Goal: Information Seeking & Learning: Learn about a topic

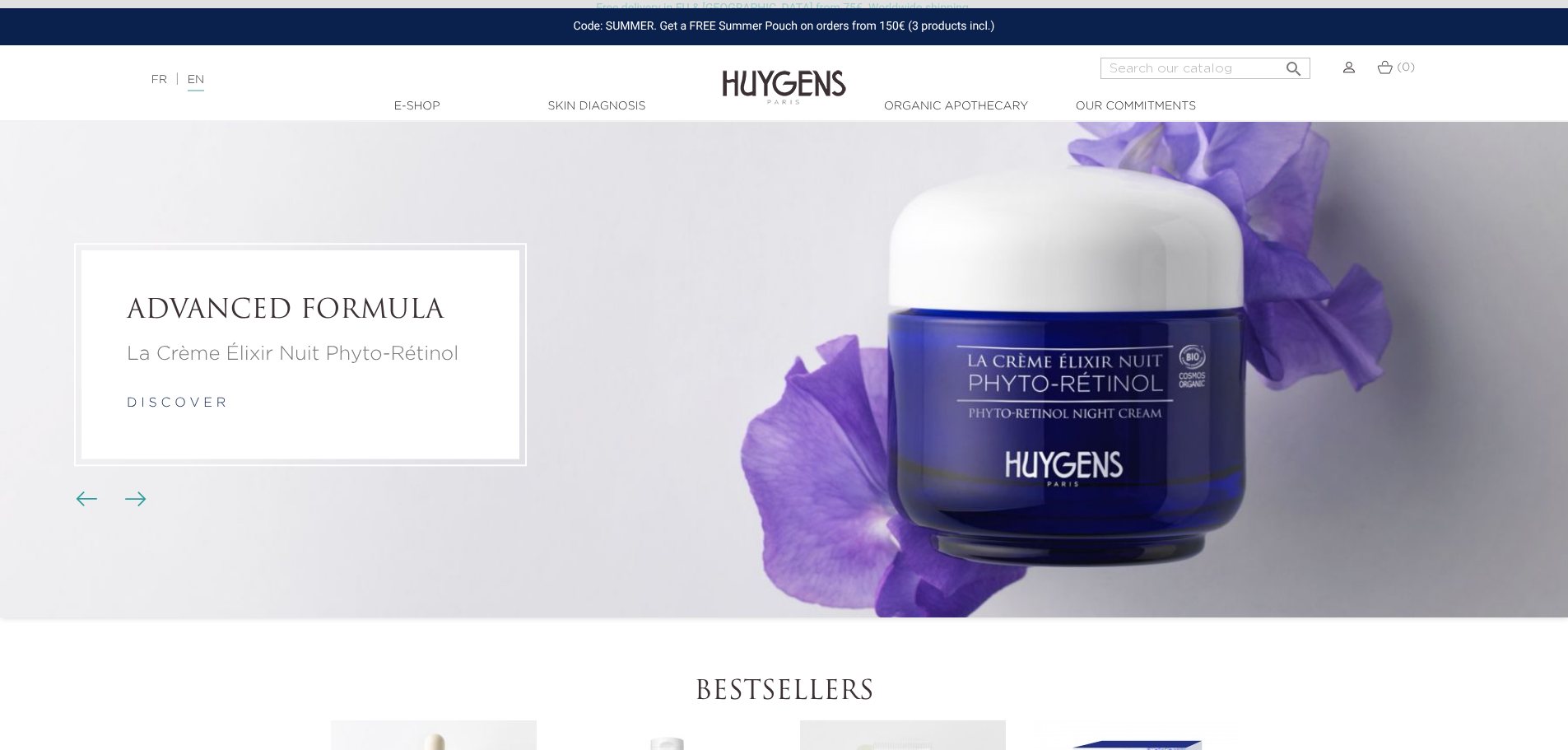
scroll to position [82, 0]
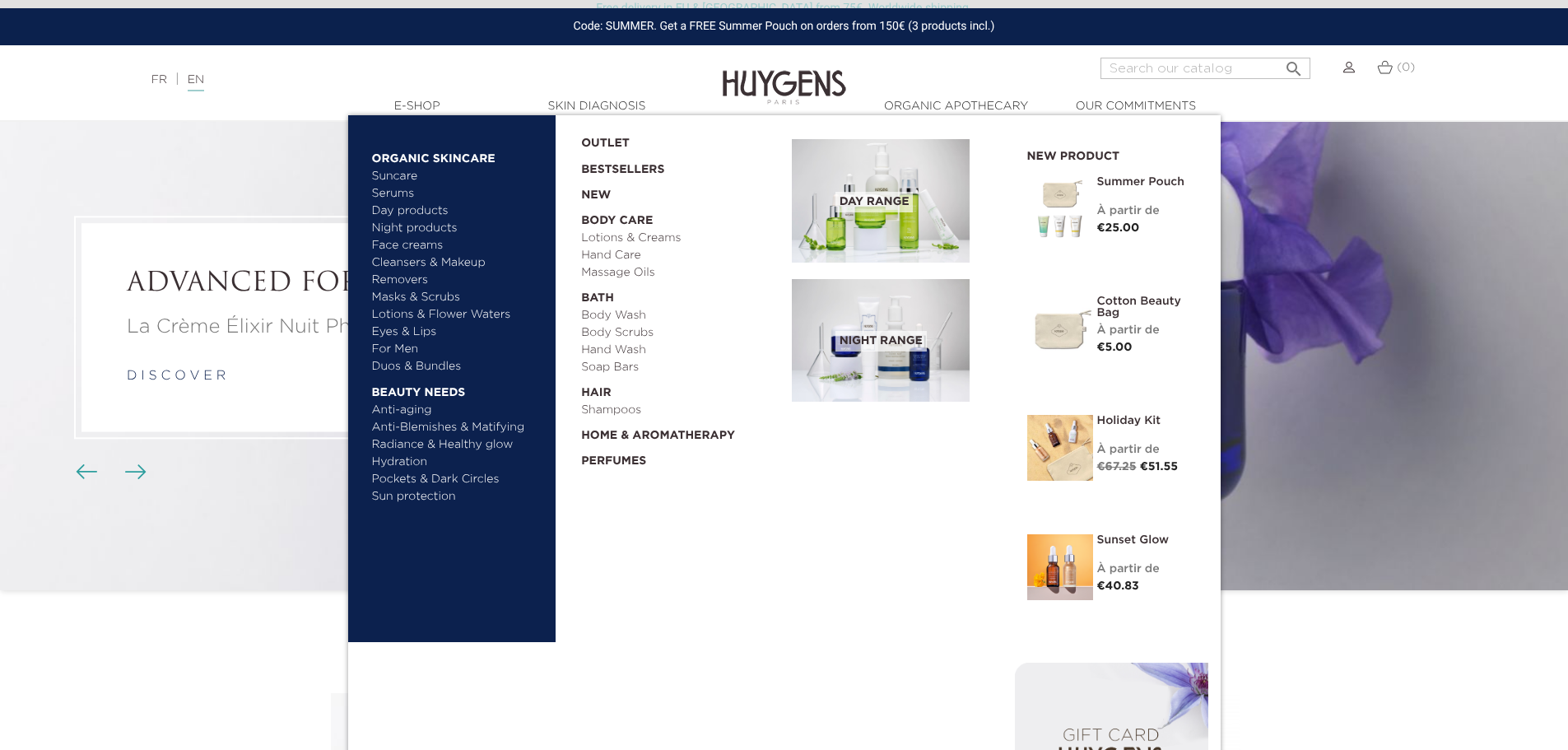
click at [882, 204] on span "Day Range" at bounding box center [875, 202] width 79 height 21
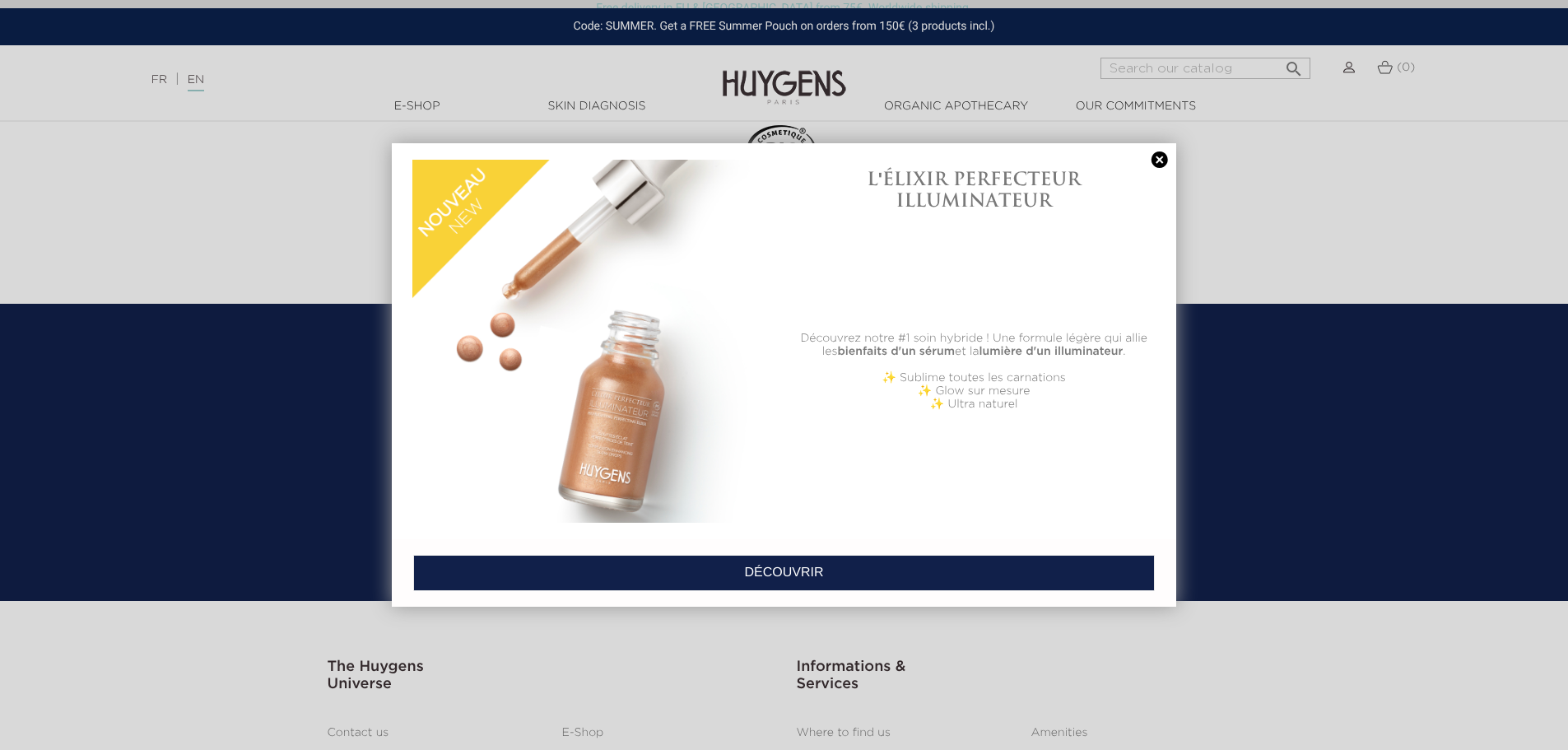
scroll to position [5280, 0]
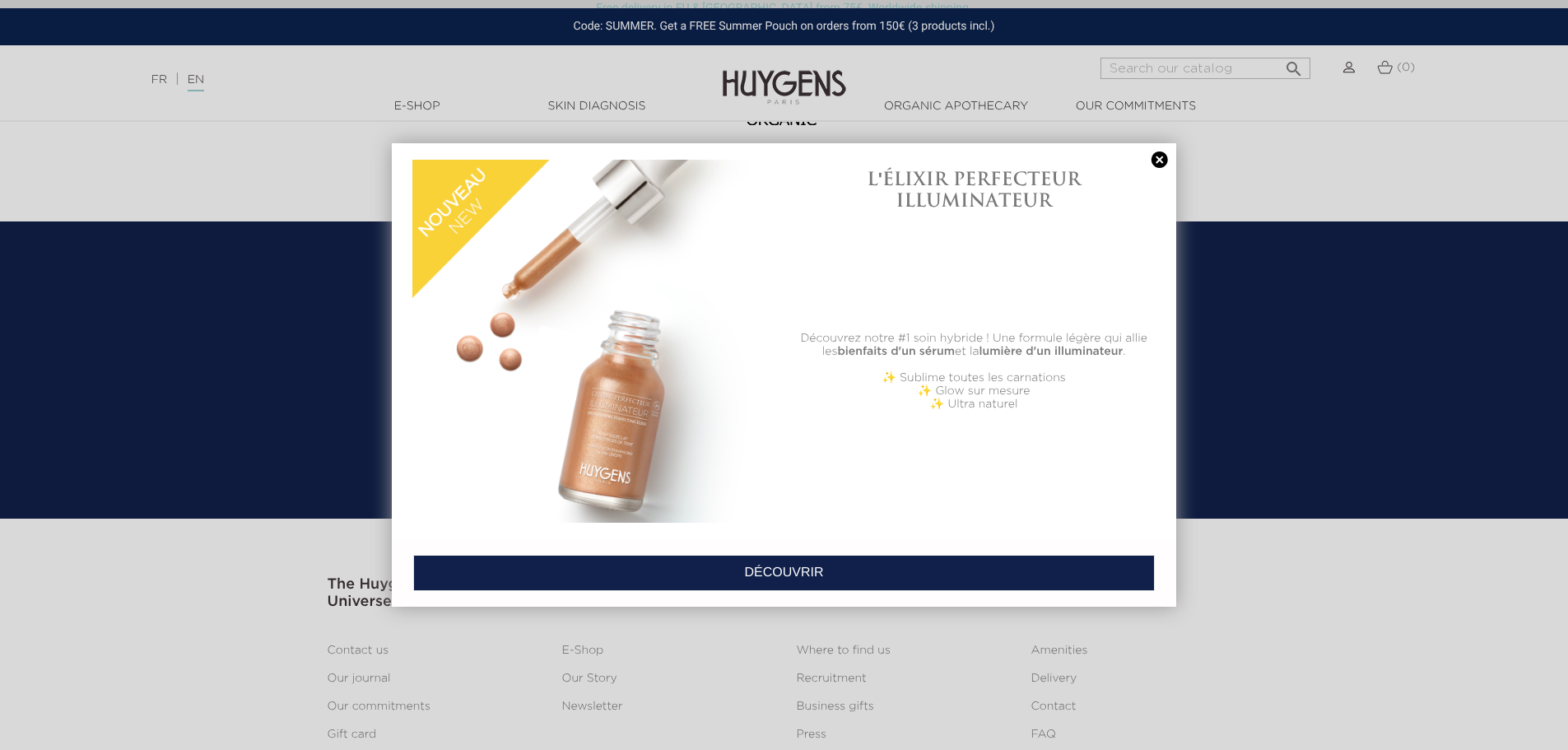
click at [1155, 156] on link at bounding box center [1160, 159] width 23 height 17
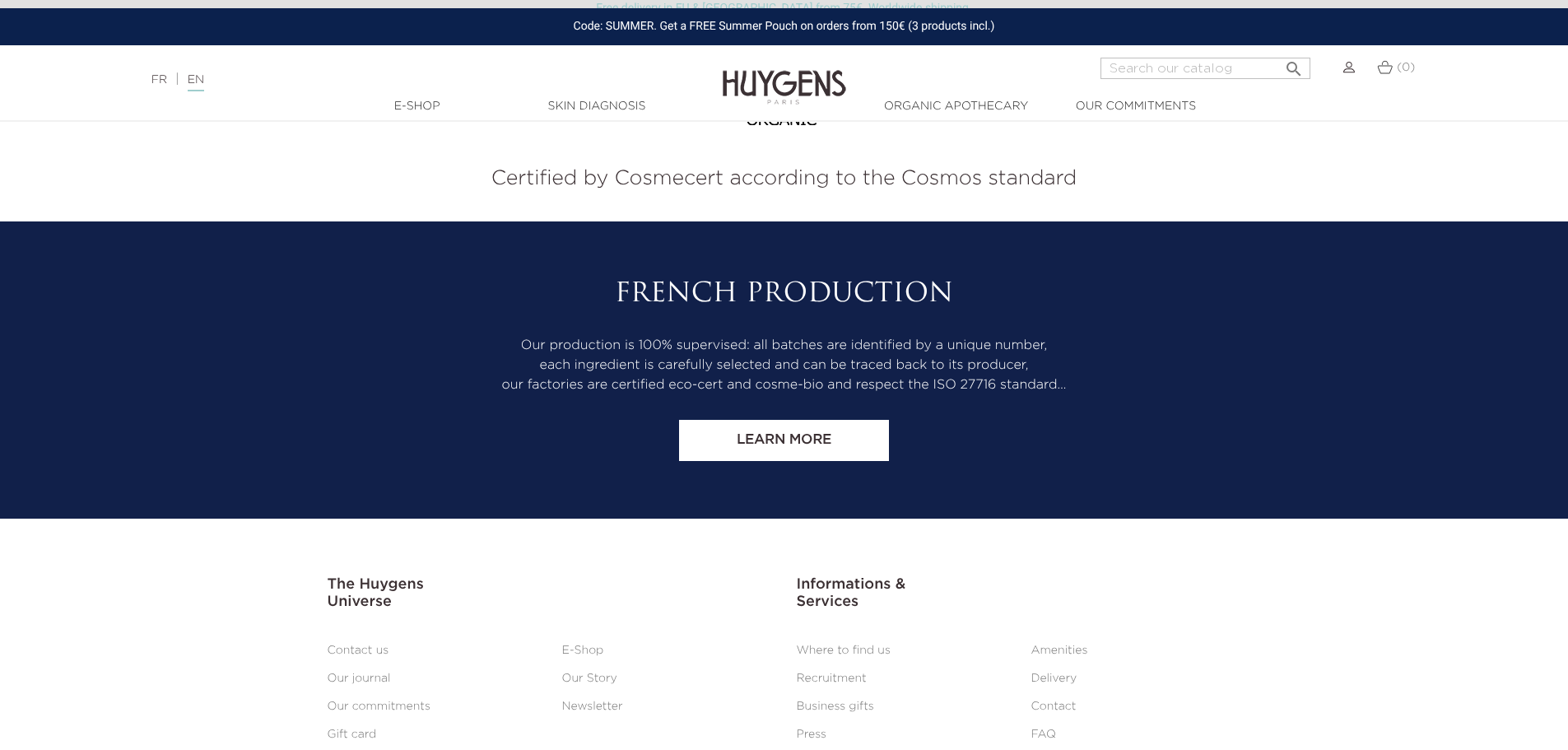
click at [582, 673] on link "Our Story" at bounding box center [590, 678] width 55 height 12
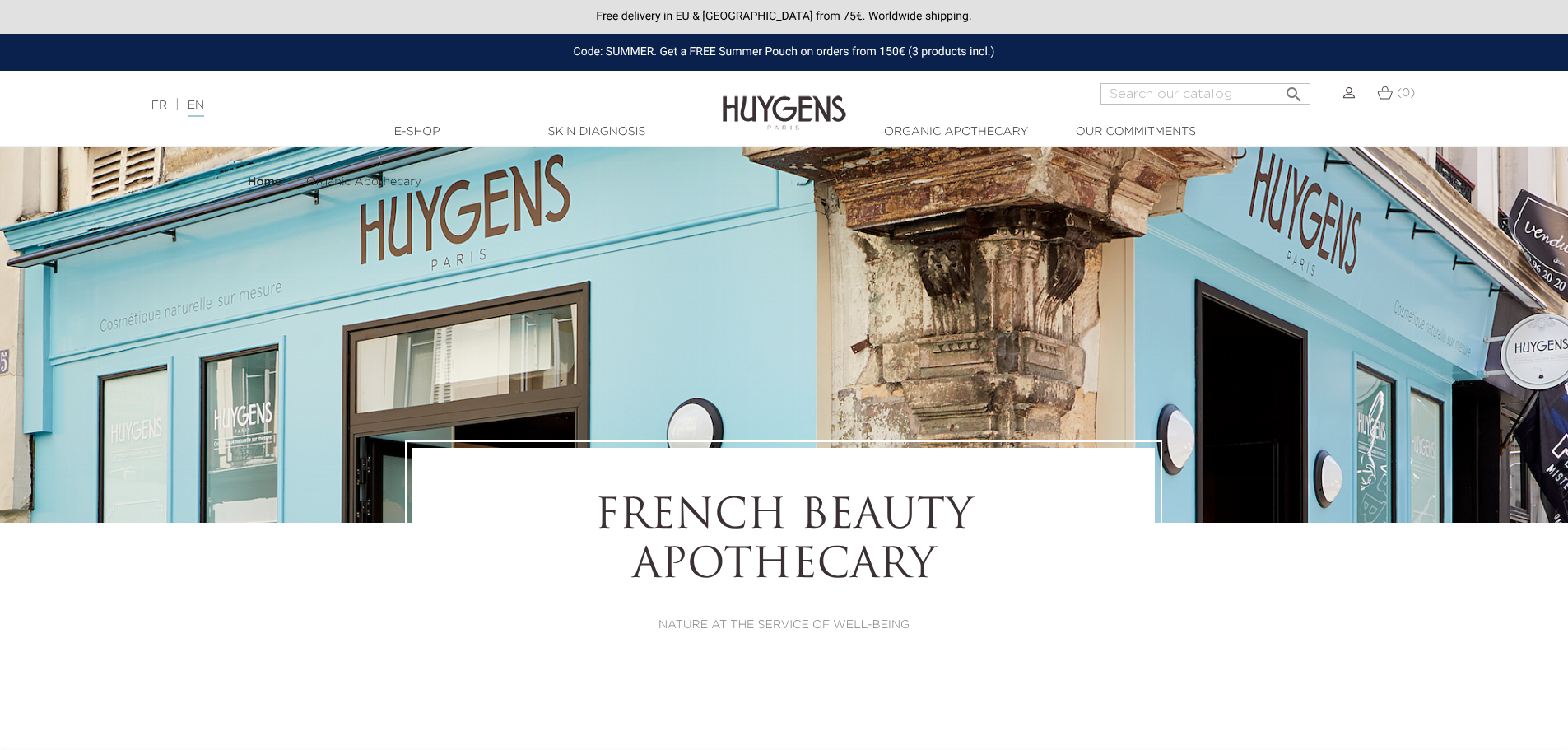
select select "FR"
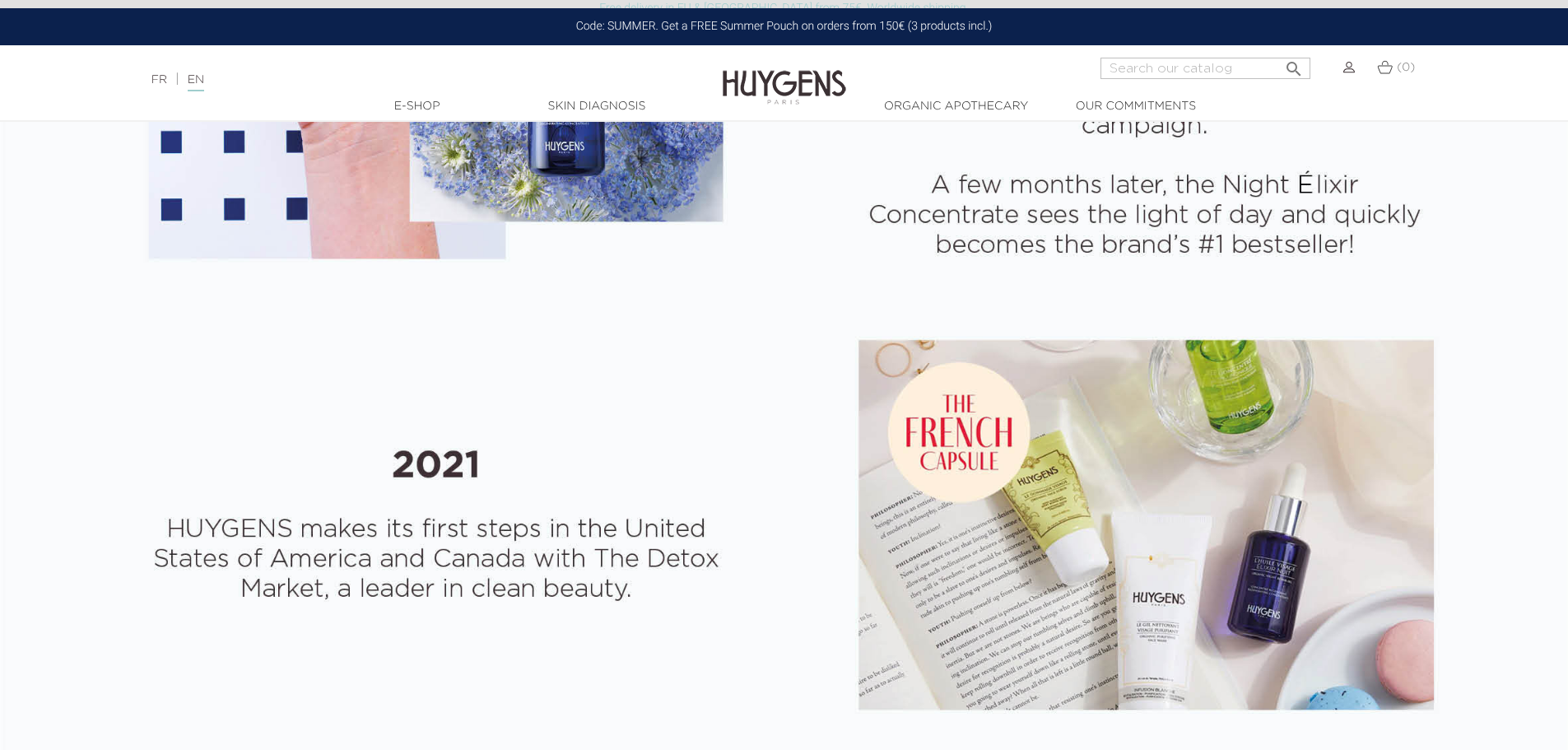
scroll to position [3376, 0]
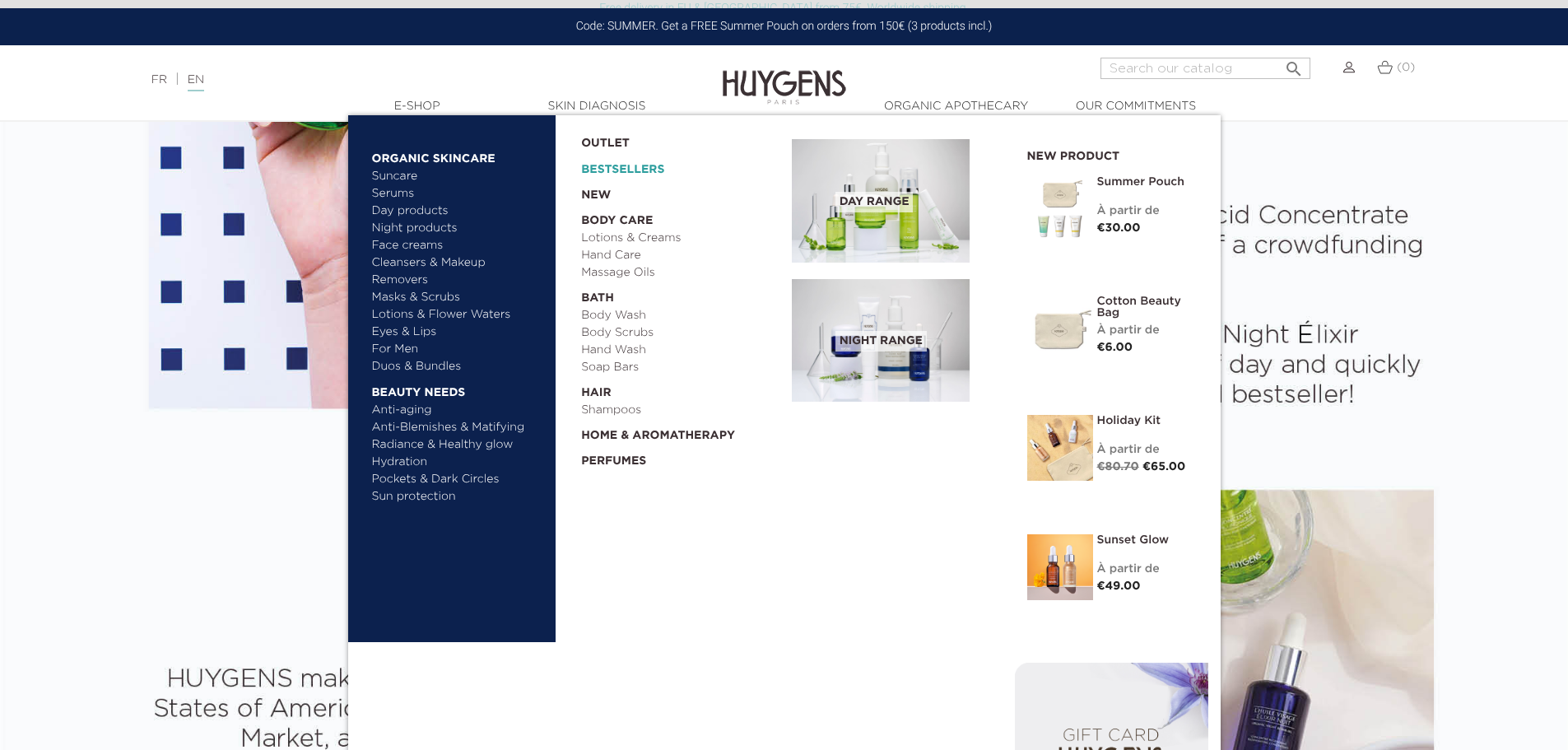
click at [621, 165] on link "Bestsellers" at bounding box center [673, 164] width 184 height 26
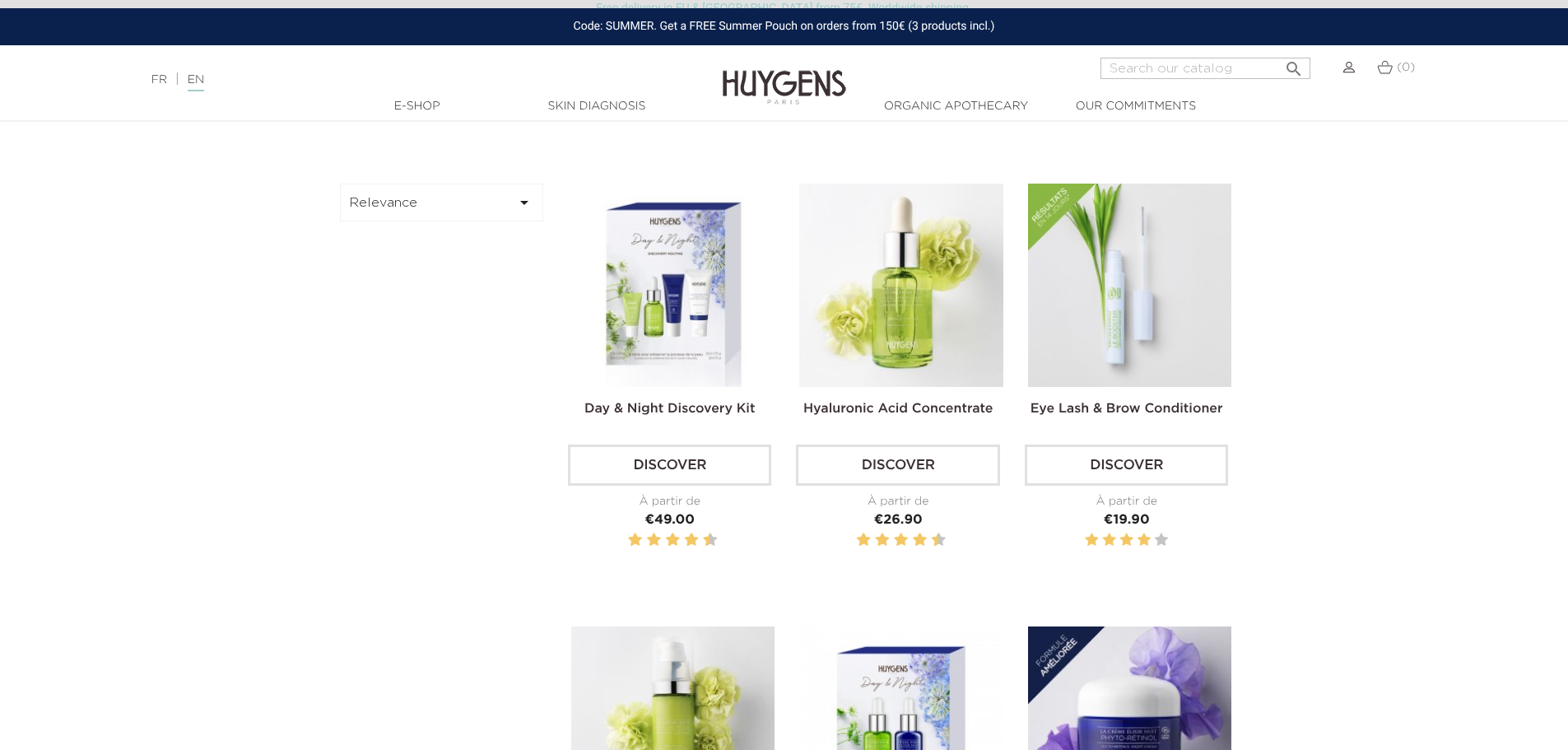
scroll to position [329, 0]
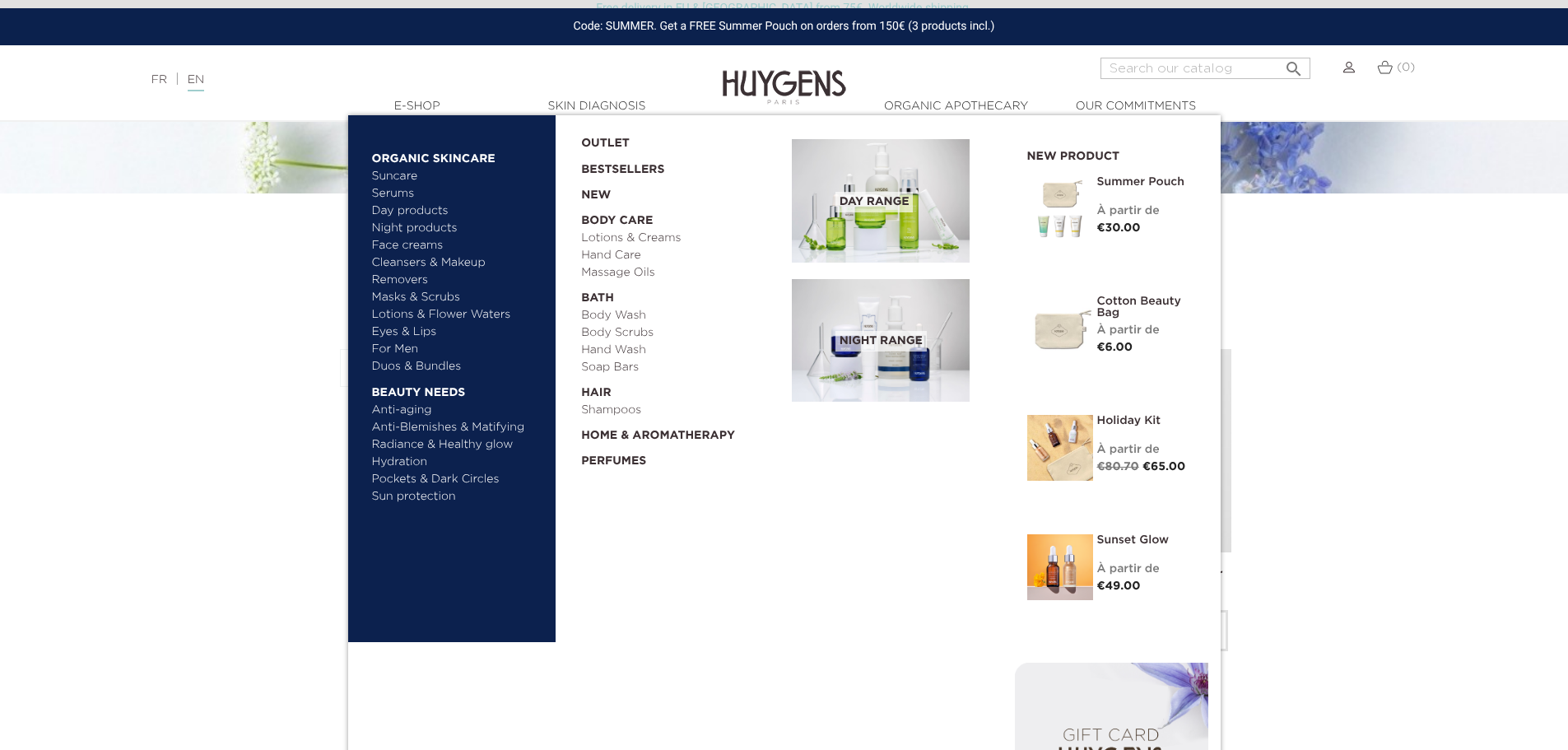
click at [414, 259] on link "Cleansers & Makeup Removers" at bounding box center [457, 272] width 172 height 35
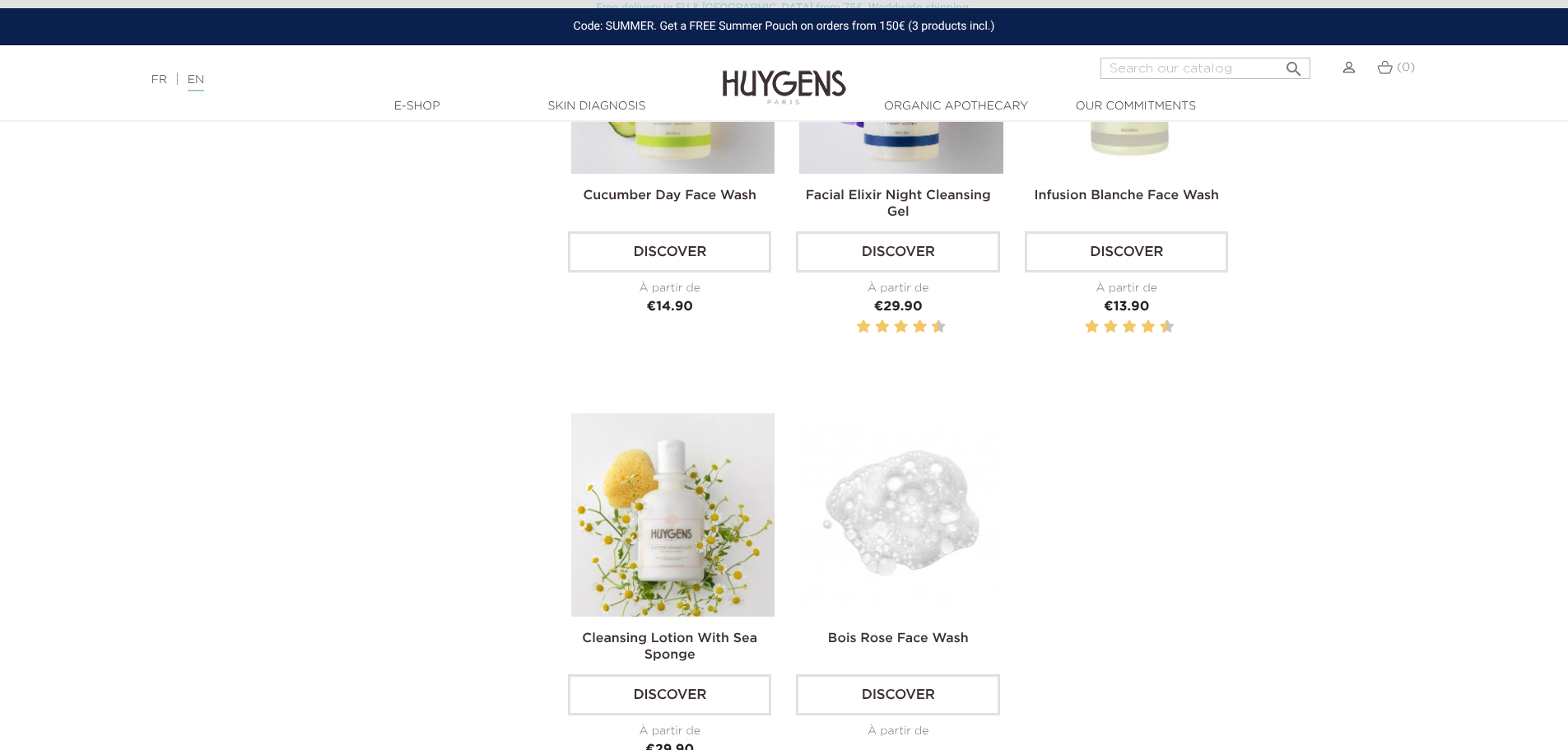
scroll to position [494, 0]
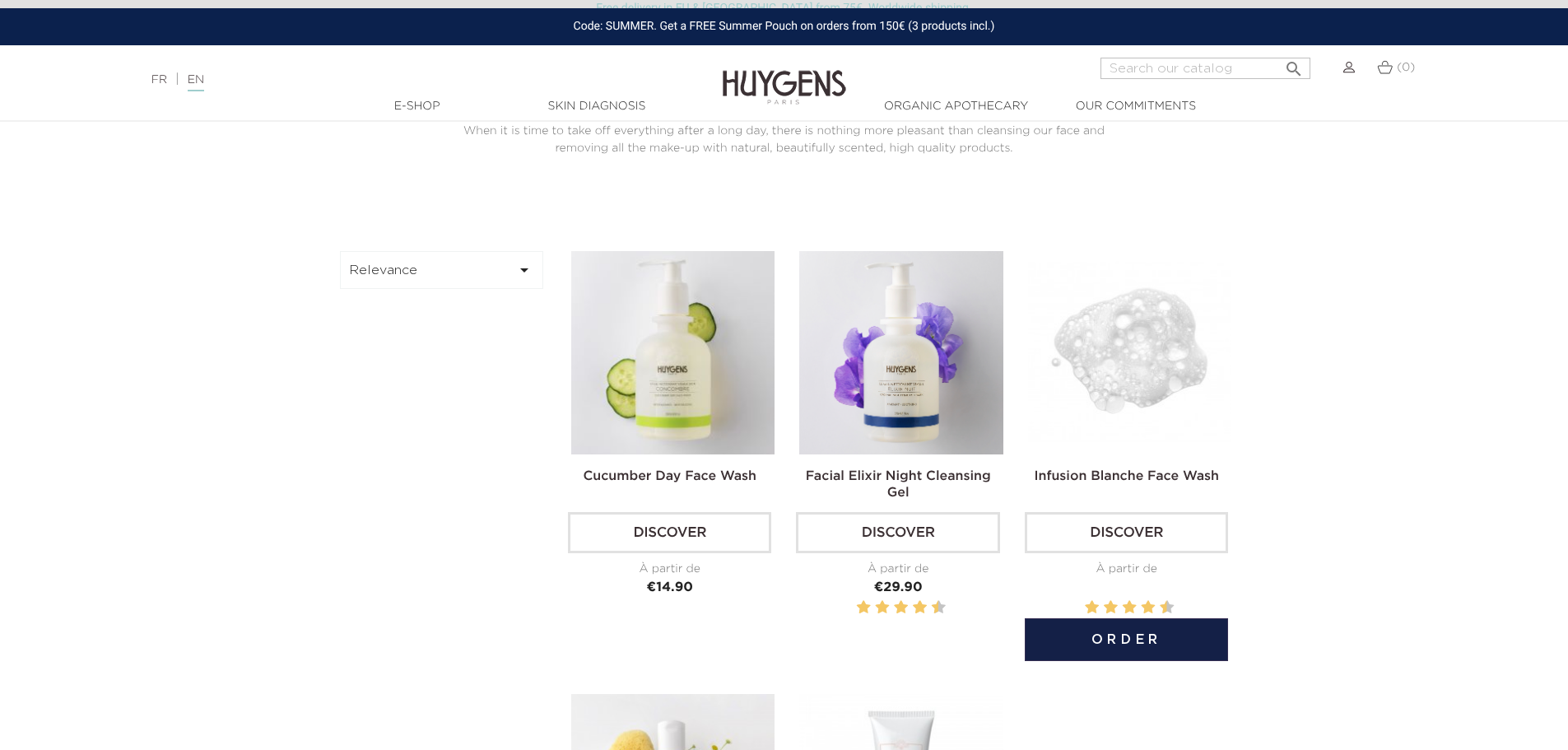
click at [1094, 352] on img at bounding box center [1130, 353] width 204 height 204
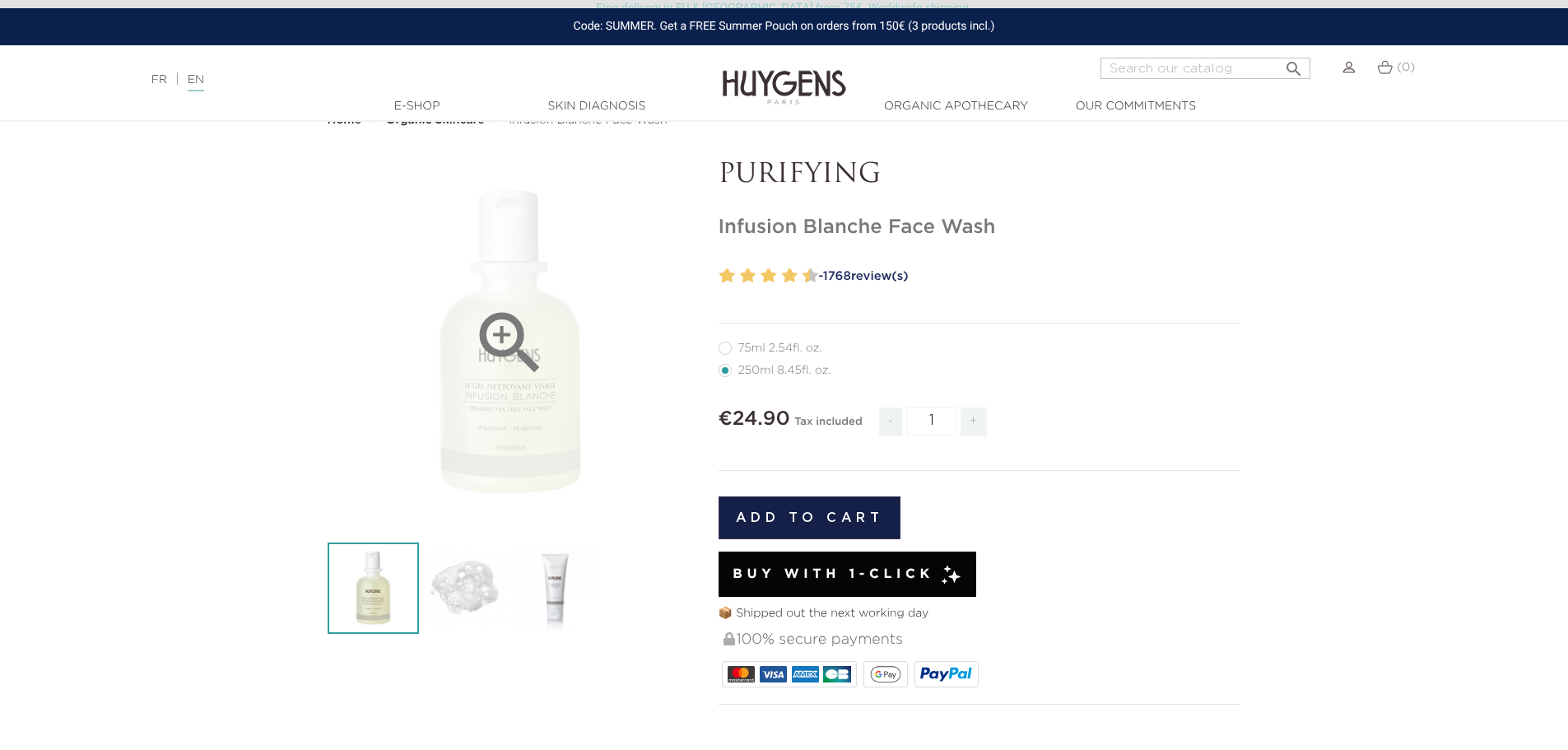
scroll to position [82, 0]
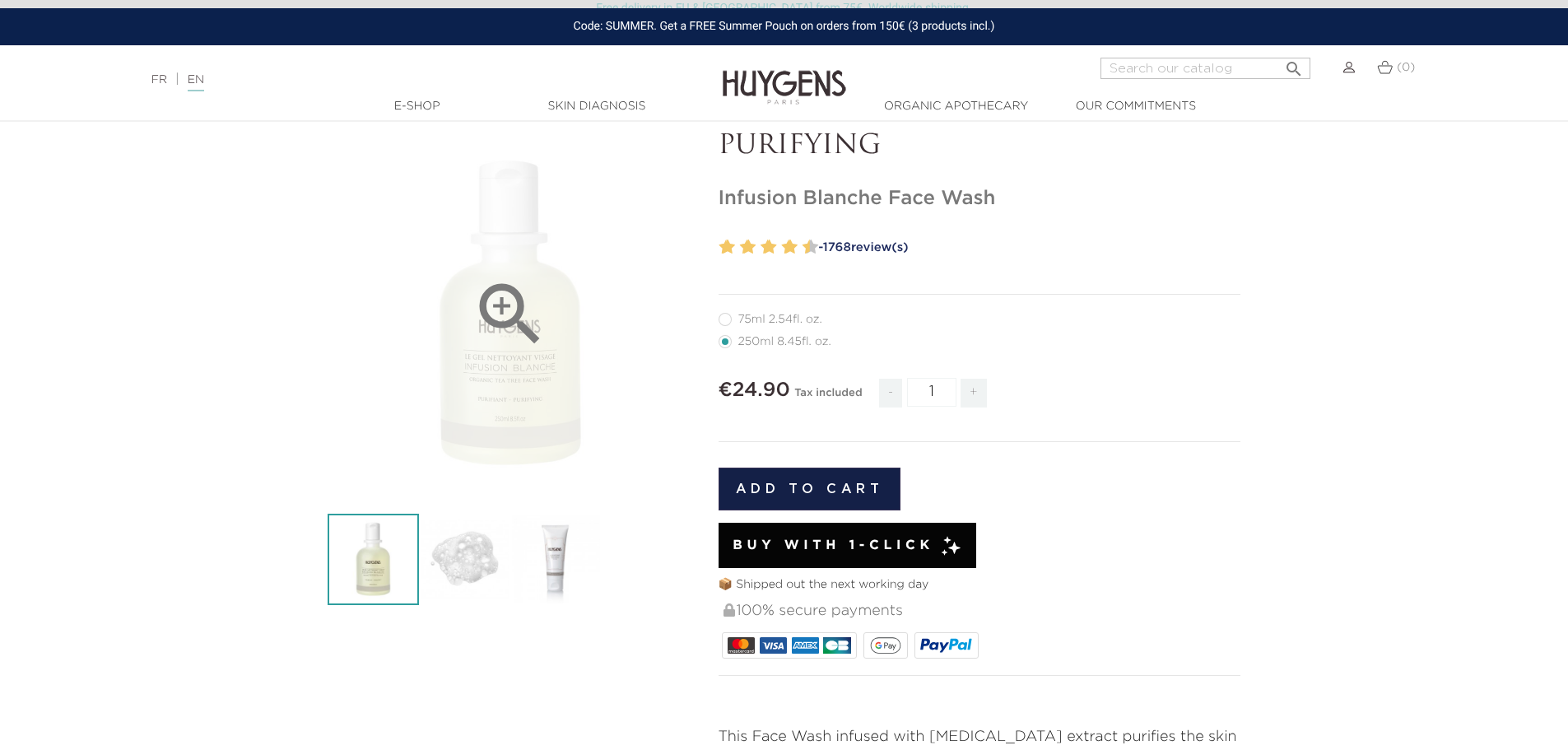
click at [506, 308] on icon "" at bounding box center [510, 315] width 82 height 82
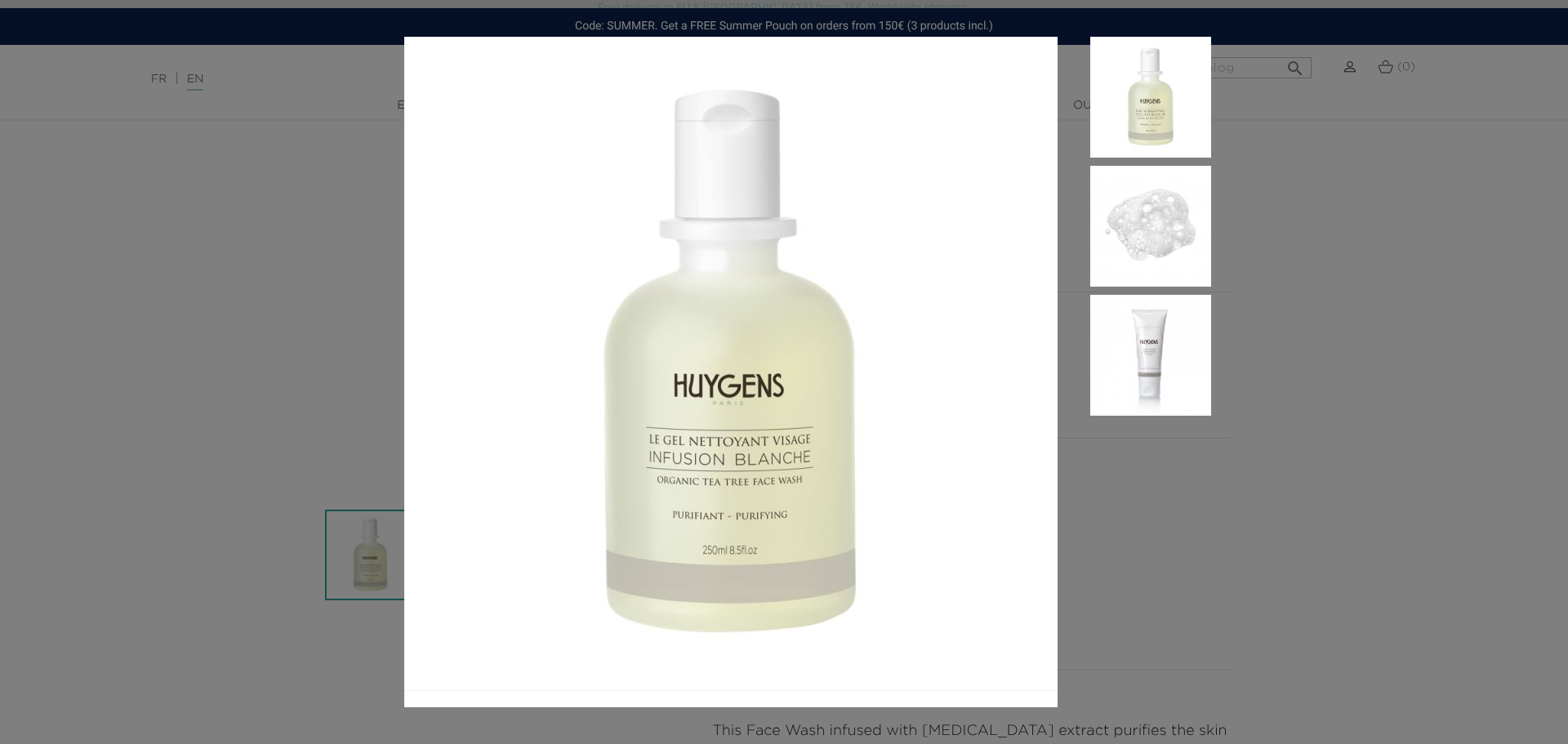
click at [1207, 482] on aside at bounding box center [1134, 372] width 153 height 670
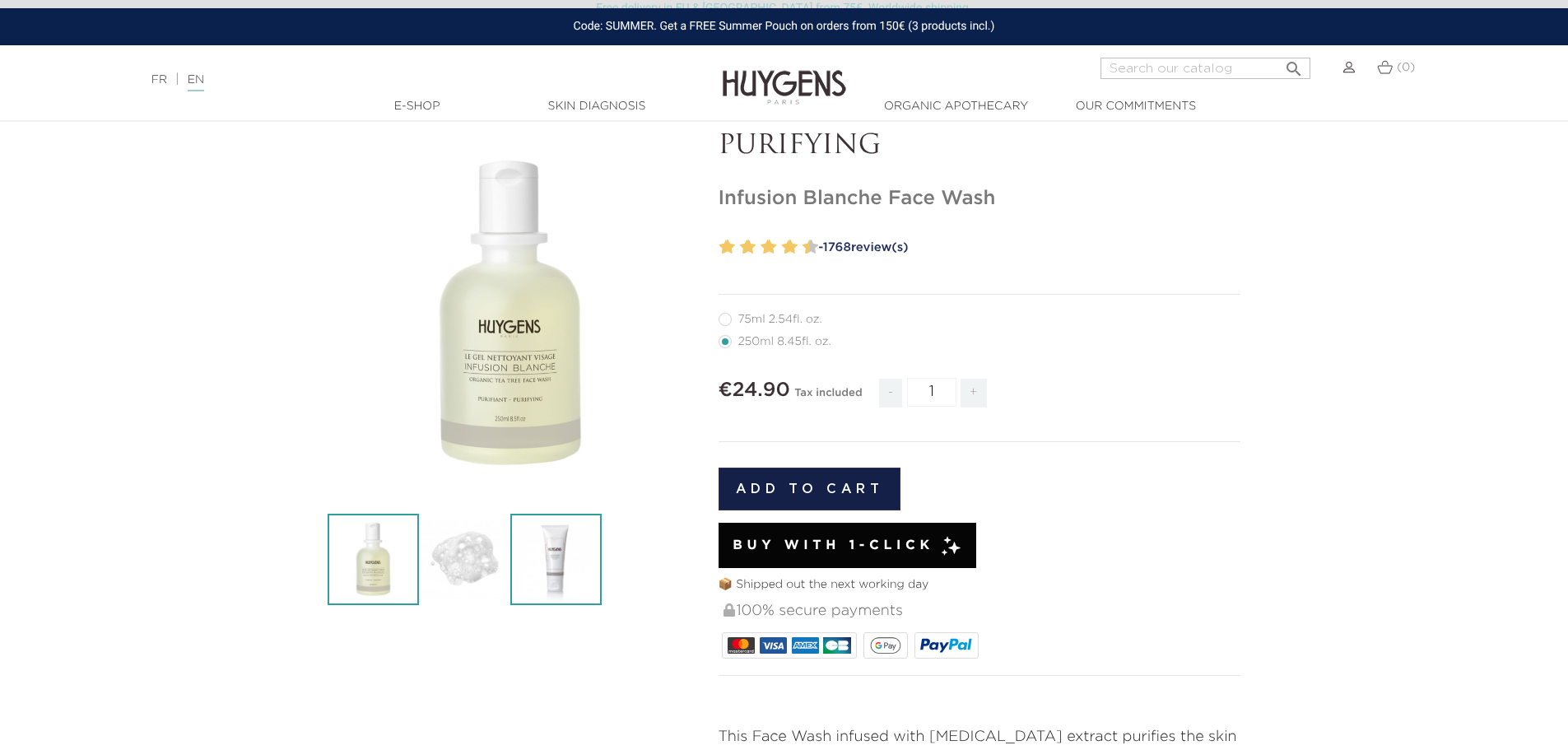
click at [563, 549] on img at bounding box center [556, 560] width 91 height 91
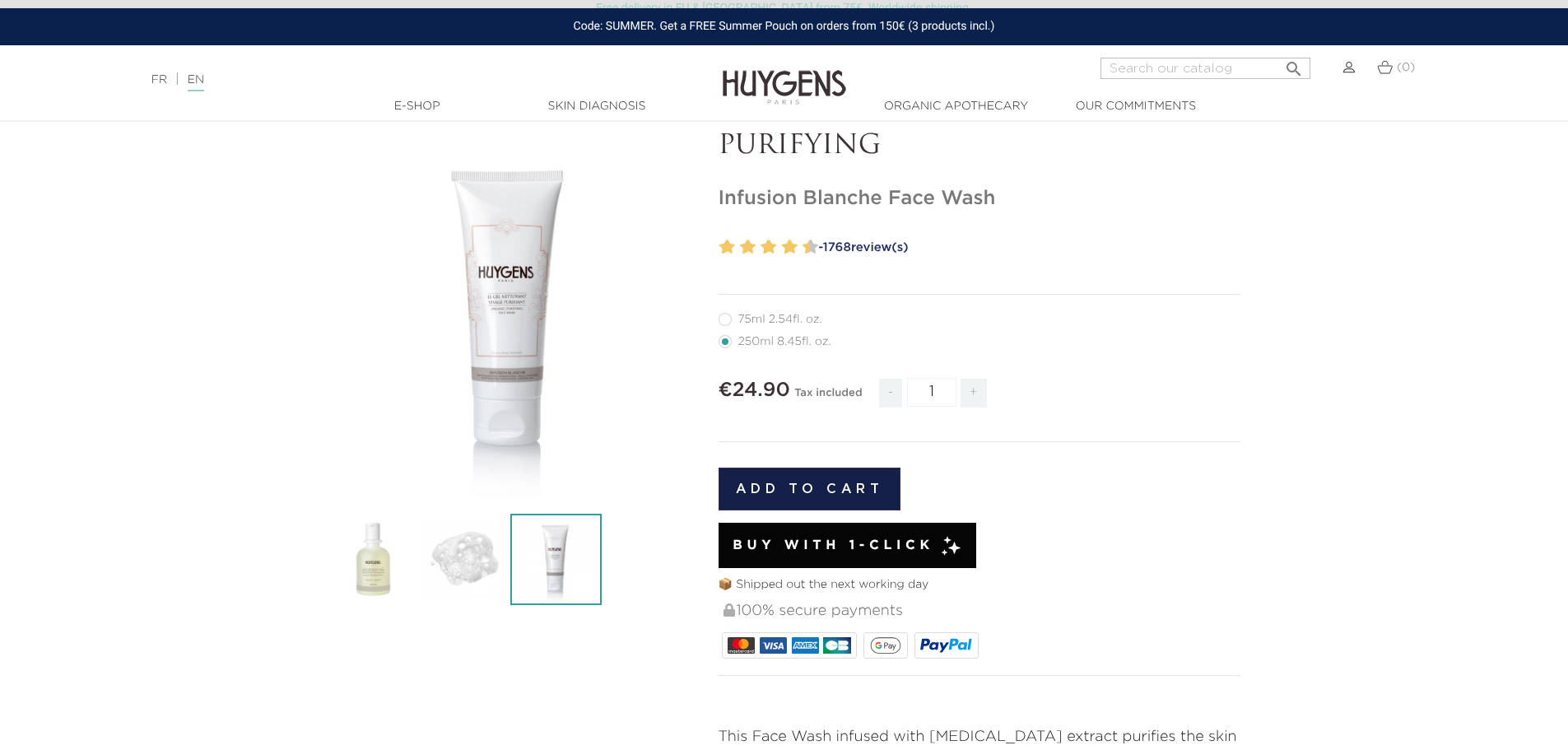
click at [779, 246] on label at bounding box center [781, 247] width 5 height 24
click at [851, 244] on span "1768" at bounding box center [836, 248] width 28 height 13
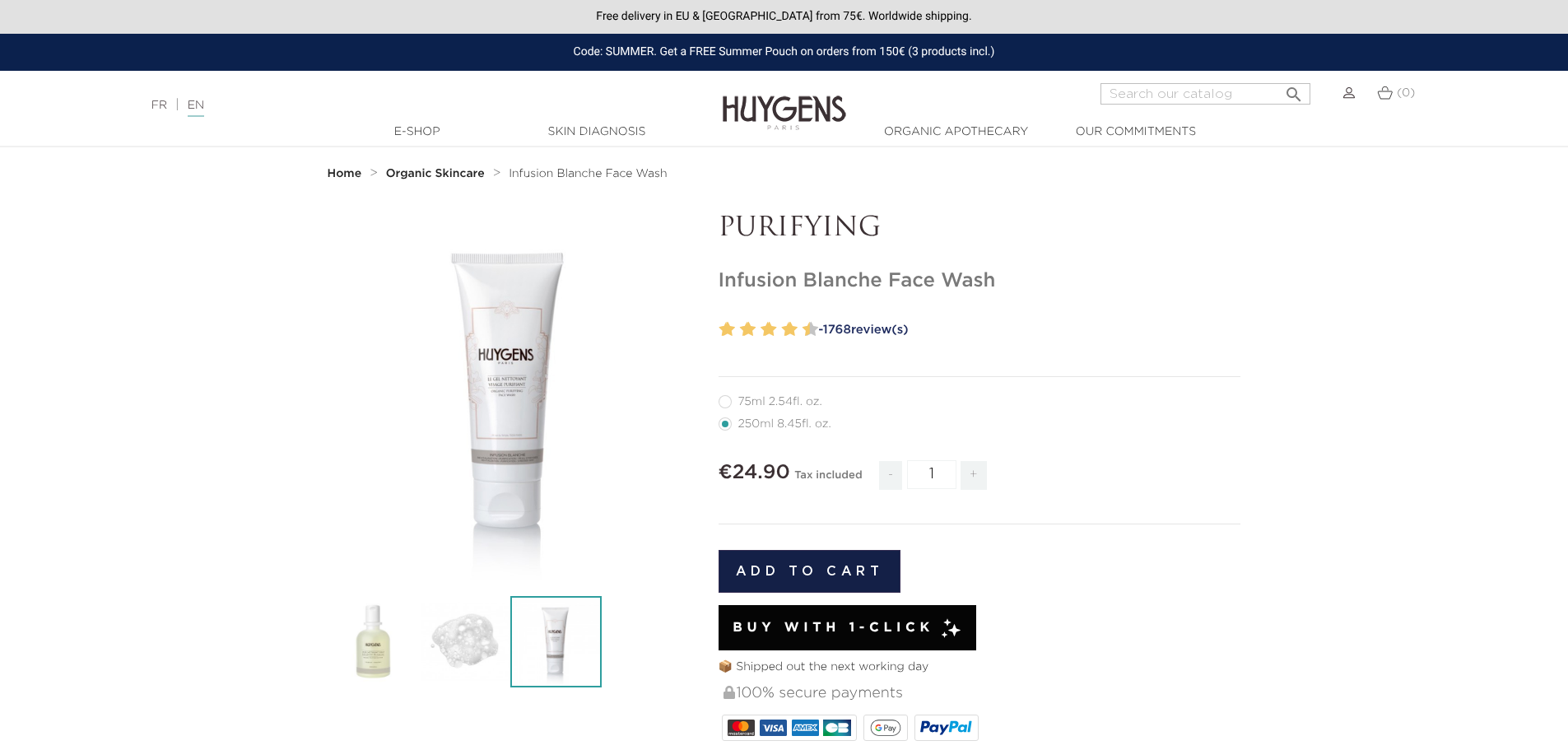
click at [443, 174] on strong "Organic Skincare" at bounding box center [435, 173] width 99 height 12
